Goal: Information Seeking & Learning: Understand process/instructions

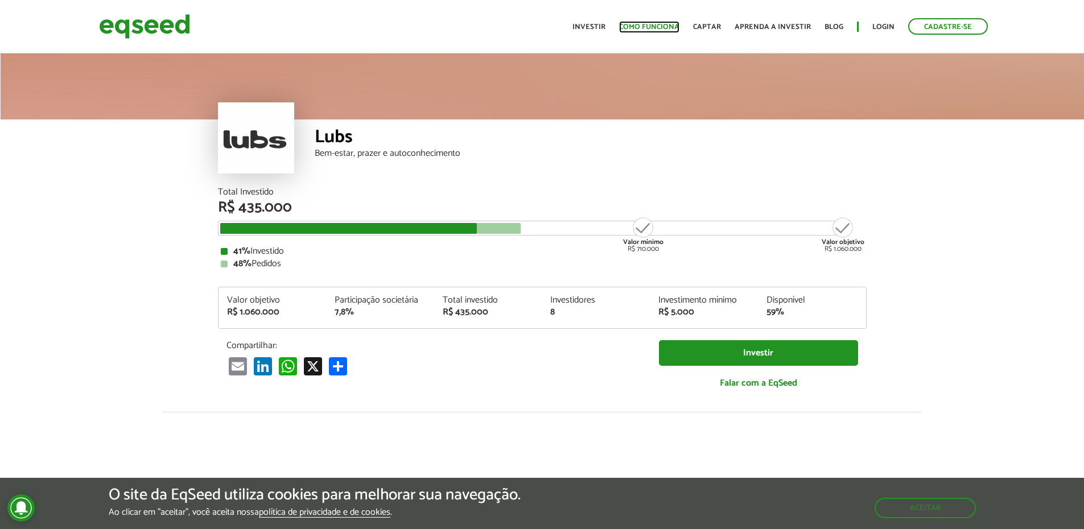
click at [652, 26] on link "Como funciona" at bounding box center [649, 26] width 60 height 7
click at [668, 26] on link "Como funciona" at bounding box center [649, 26] width 60 height 7
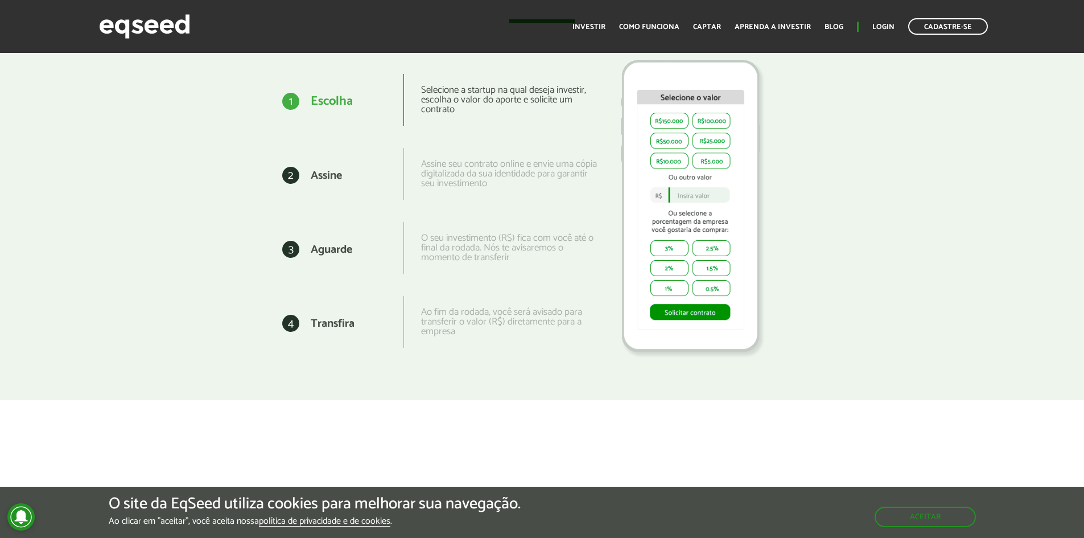
scroll to position [1564, 0]
